Goal: Browse casually: Explore the website without a specific task or goal

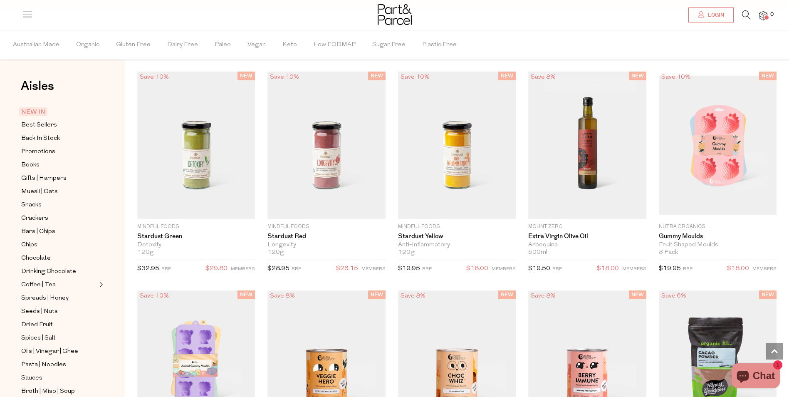
scroll to position [746, 0]
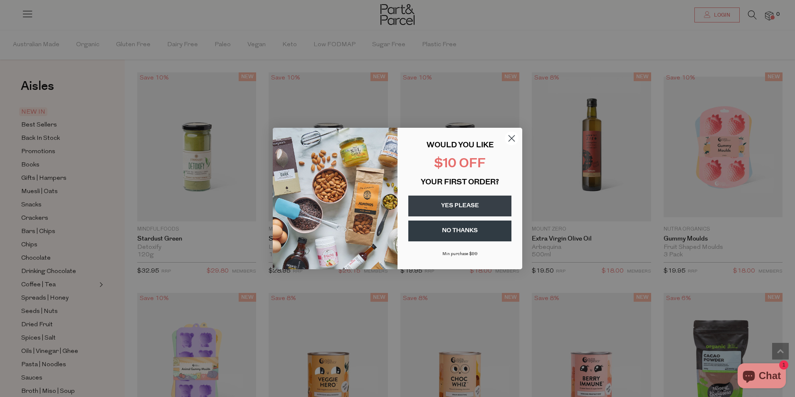
click at [508, 137] on circle "Close dialog" at bounding box center [512, 138] width 14 height 14
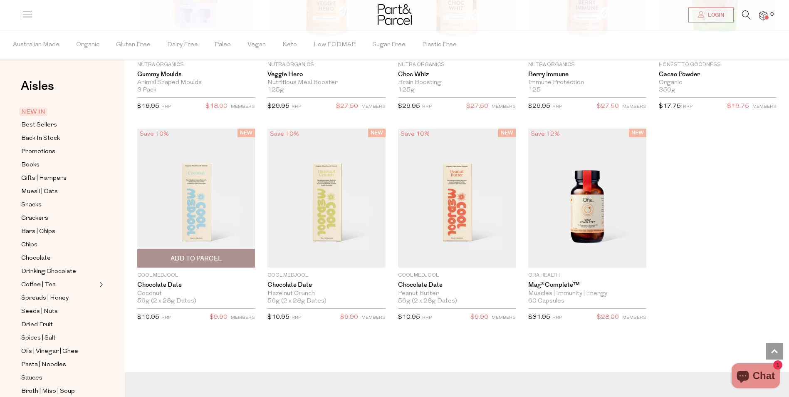
scroll to position [1120, 0]
click at [32, 110] on span "NEW IN" at bounding box center [33, 111] width 28 height 9
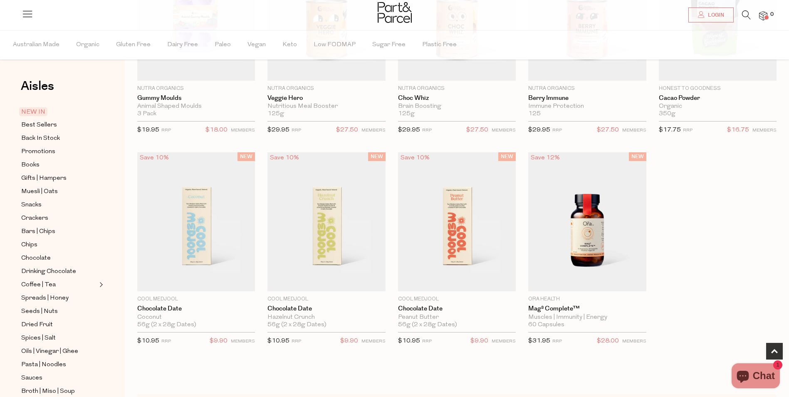
scroll to position [389, 0]
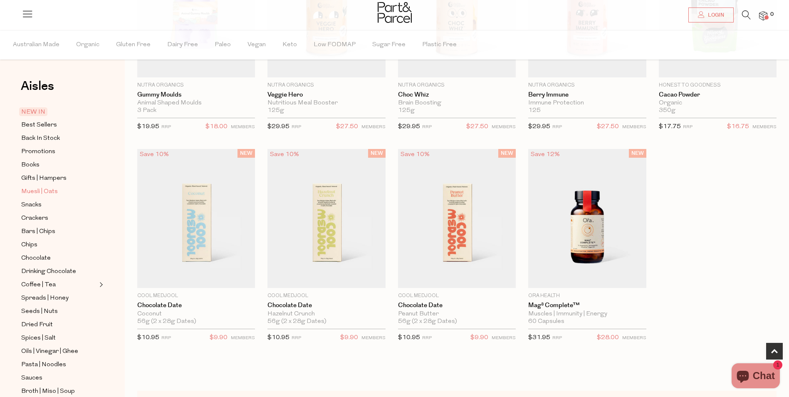
click at [47, 190] on span "Muesli | Oats" at bounding box center [39, 192] width 37 height 10
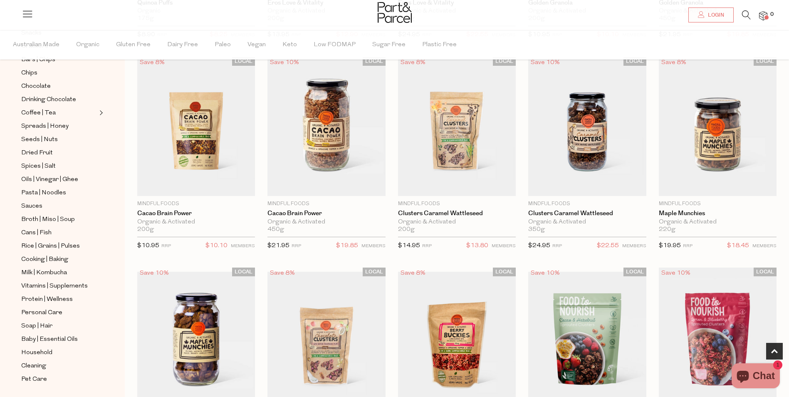
scroll to position [473, 0]
click at [43, 334] on span "Baby | Essential Oils" at bounding box center [49, 339] width 57 height 10
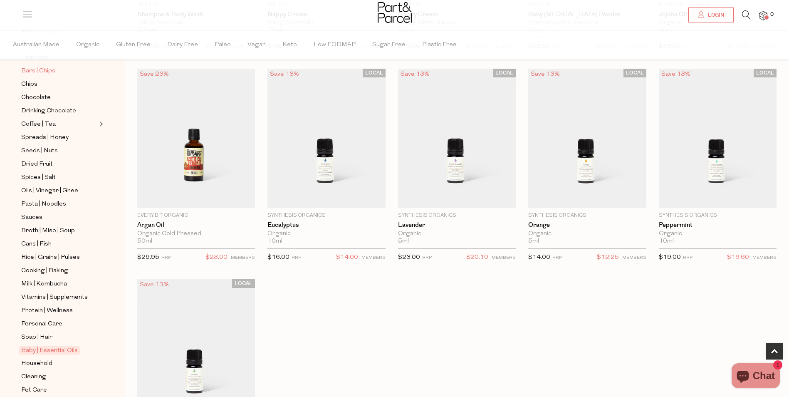
scroll to position [161, 0]
click at [37, 305] on span "Protein | Wellness" at bounding box center [47, 310] width 52 height 10
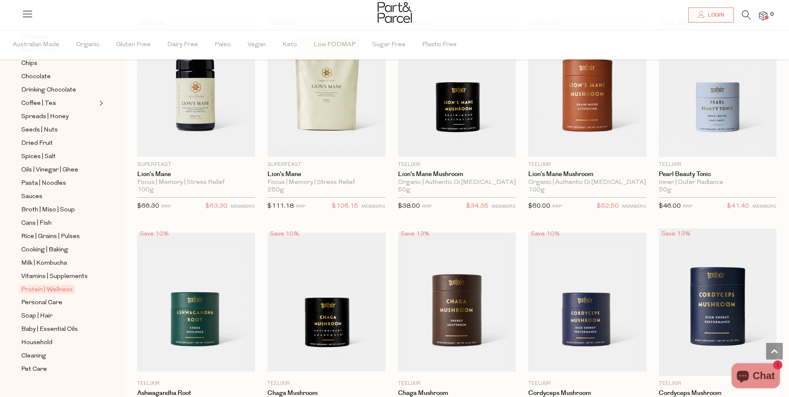
scroll to position [1565, 0]
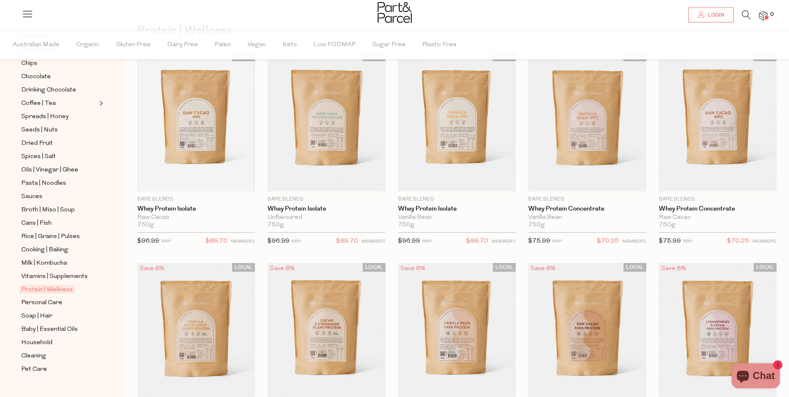
scroll to position [57, 0]
click at [40, 338] on span "Household" at bounding box center [36, 343] width 31 height 10
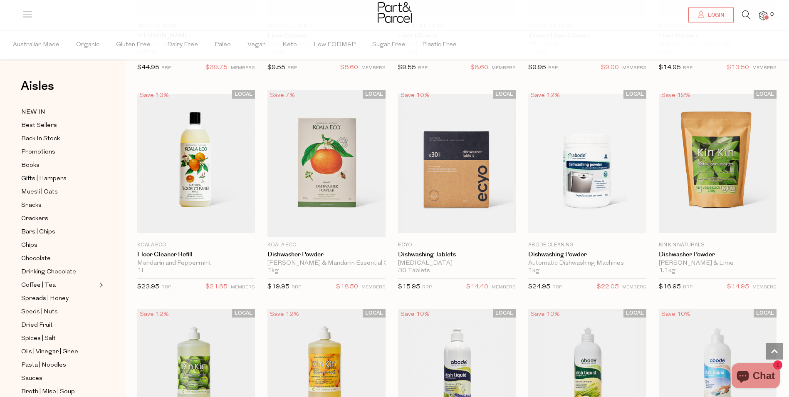
scroll to position [1078, 0]
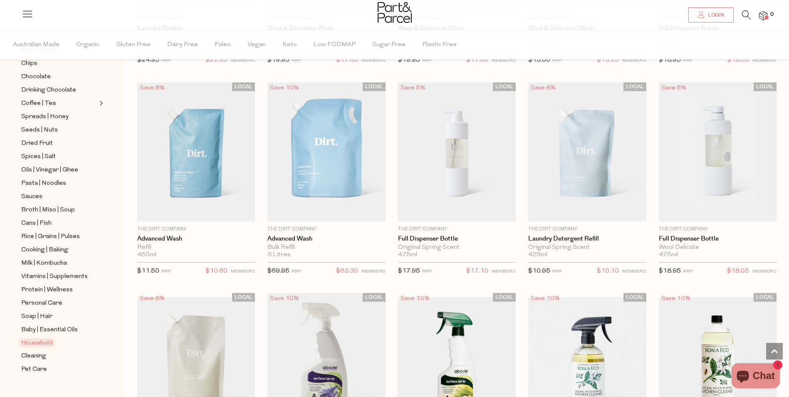
scroll to position [181, 0]
click at [61, 272] on span "Vitamins | Supplements" at bounding box center [54, 277] width 67 height 10
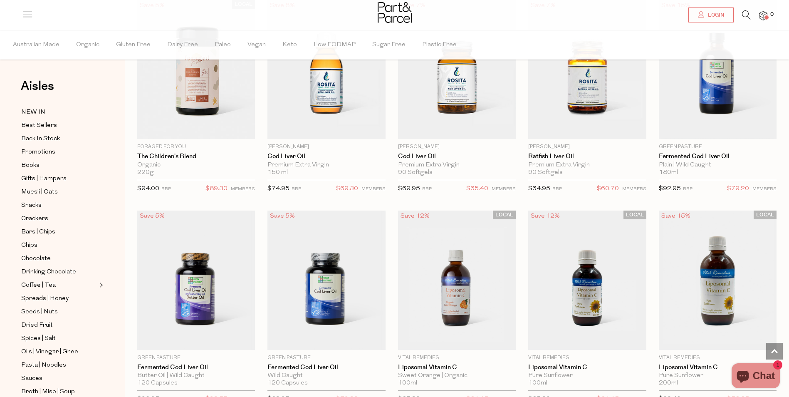
scroll to position [1810, 0]
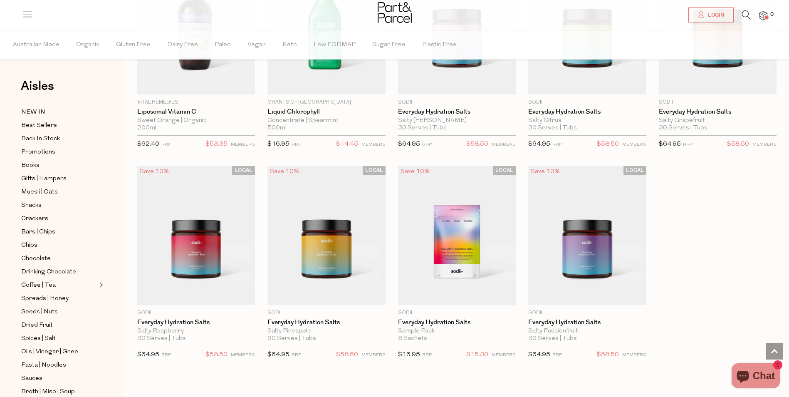
scroll to position [2277, 0]
